Goal: Entertainment & Leisure: Consume media (video, audio)

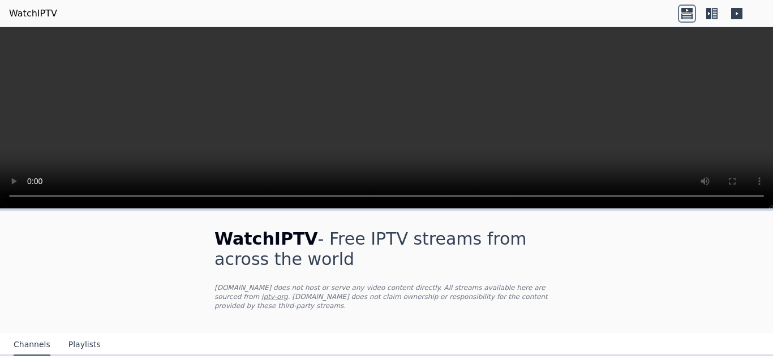
click at [770, 241] on div "WatchIPTV - Free IPTV streams from across the world [DOMAIN_NAME] does not host…" at bounding box center [386, 195] width 773 height 336
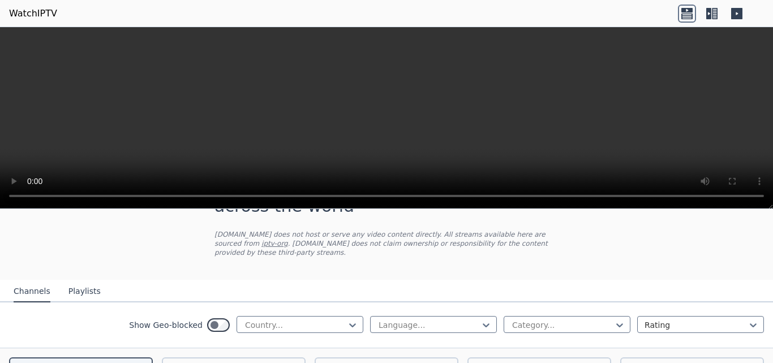
scroll to position [80, 0]
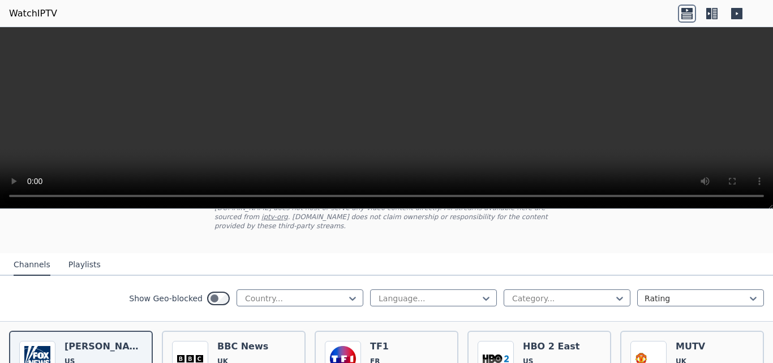
click at [62, 256] on div "Channels Playlists" at bounding box center [57, 265] width 105 height 22
click at [74, 255] on button "Playlists" at bounding box center [84, 265] width 32 height 22
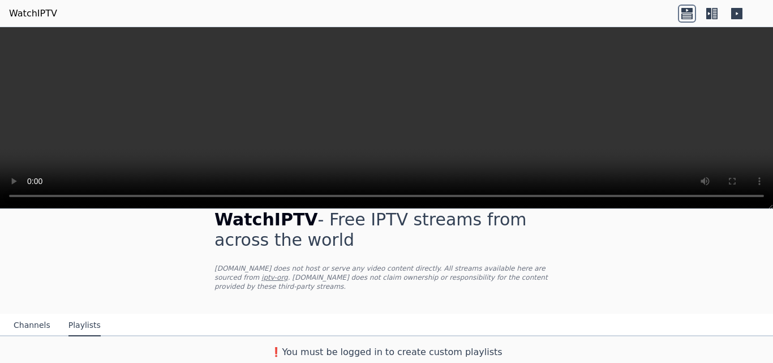
scroll to position [10, 0]
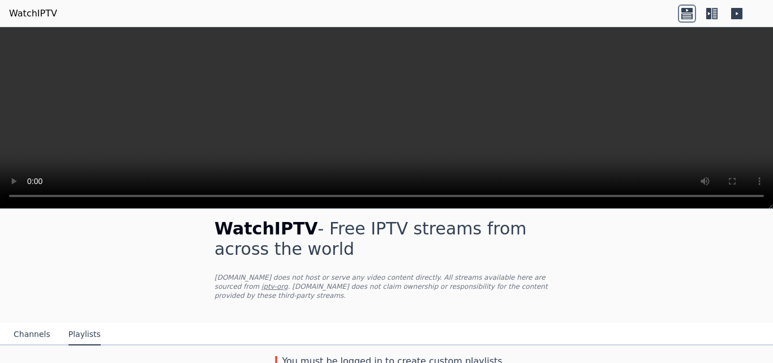
click at [28, 324] on button "Channels" at bounding box center [32, 335] width 37 height 22
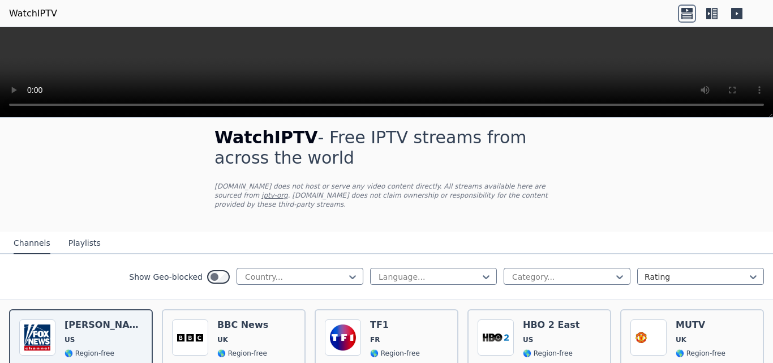
drag, startPoint x: 770, startPoint y: 206, endPoint x: 750, endPoint y: 50, distance: 156.8
click at [750, 50] on div at bounding box center [386, 72] width 773 height 91
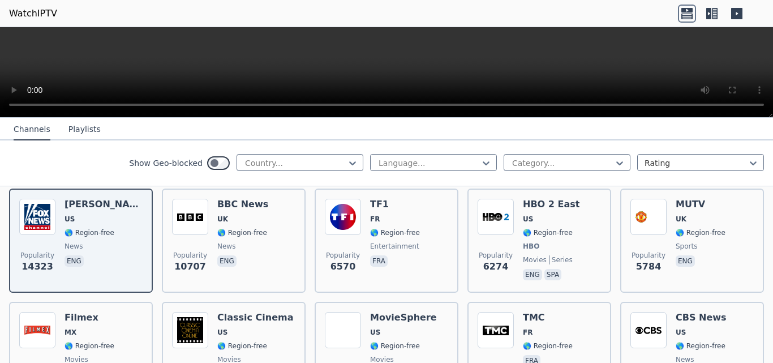
scroll to position [311, 0]
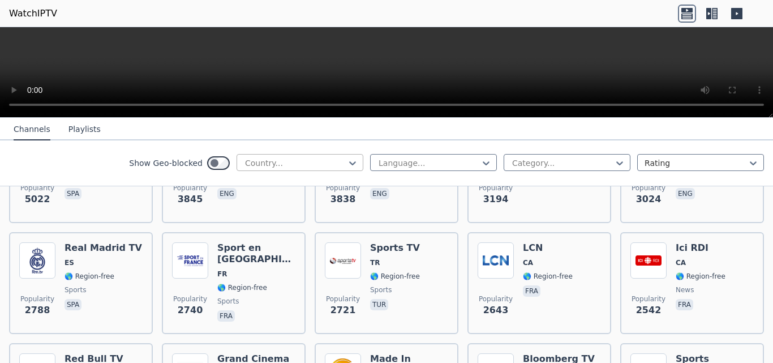
click at [258, 166] on div at bounding box center [295, 162] width 103 height 11
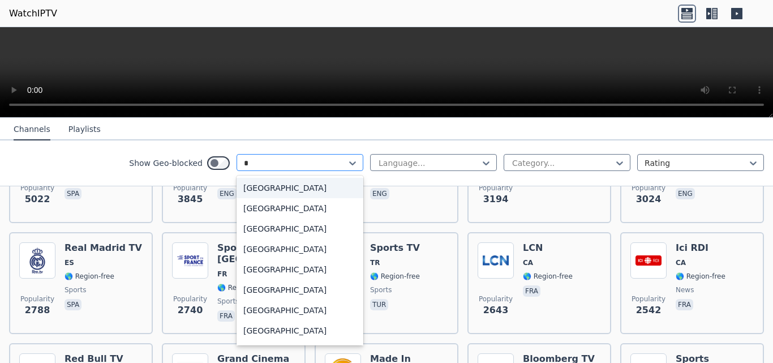
type input "**"
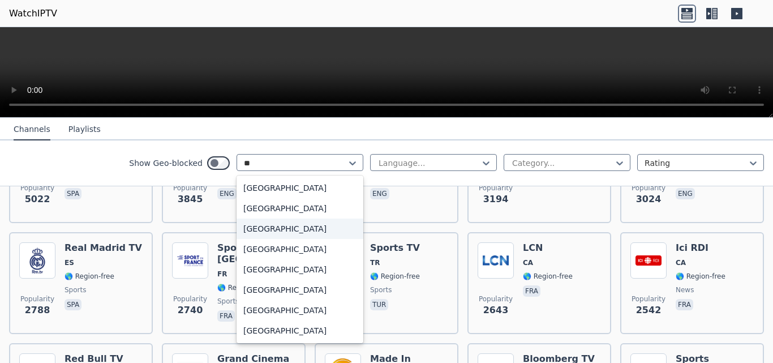
click at [263, 222] on div "[GEOGRAPHIC_DATA]" at bounding box center [300, 228] width 127 height 20
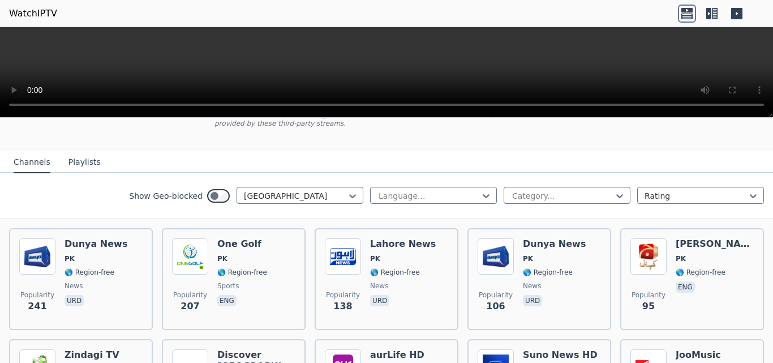
scroll to position [83, 0]
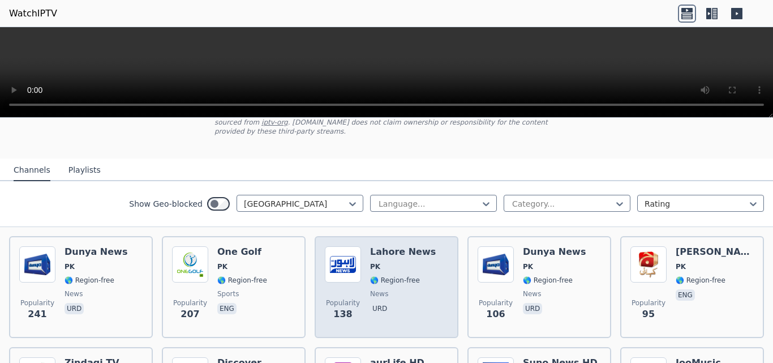
click at [370, 293] on div "Lahore News PK 🌎 Region-free news urd" at bounding box center [403, 287] width 66 height 82
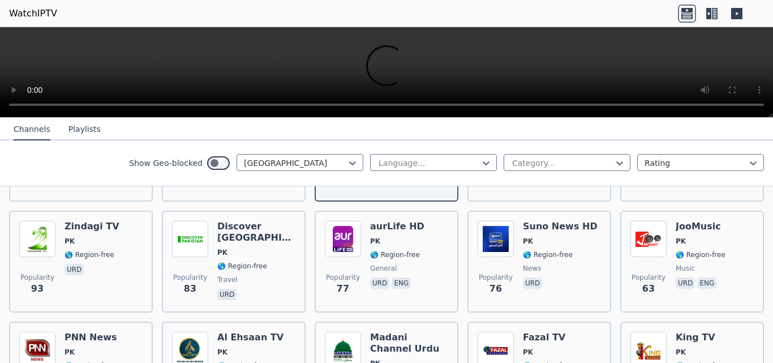
scroll to position [0, 0]
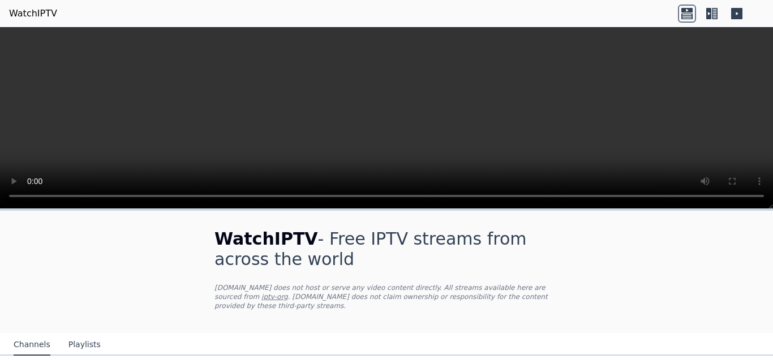
drag, startPoint x: 772, startPoint y: 115, endPoint x: 741, endPoint y: 350, distance: 236.9
click at [741, 350] on div "WatchIPTV - Free IPTV streams from across the world [DOMAIN_NAME] does not host…" at bounding box center [386, 195] width 773 height 336
